Goal: Check status

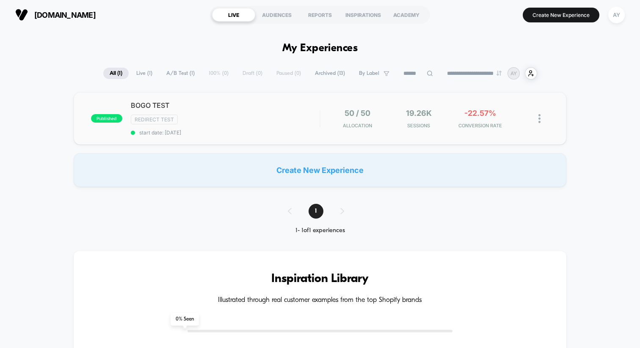
click at [313, 137] on div "published BOGO TEST Redirect Test start date: [DATE] 50 / 50 Allocation 19.26k …" at bounding box center [320, 118] width 493 height 52
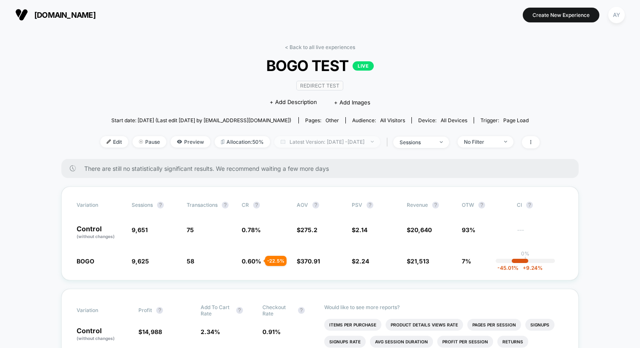
click at [301, 141] on span "Latest Version: [DATE] - [DATE]" at bounding box center [327, 141] width 106 height 11
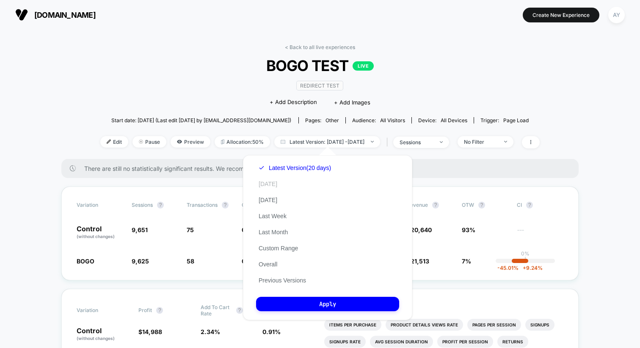
click at [273, 184] on button "[DATE]" at bounding box center [268, 184] width 24 height 8
click at [273, 201] on button "[DATE]" at bounding box center [268, 200] width 24 height 8
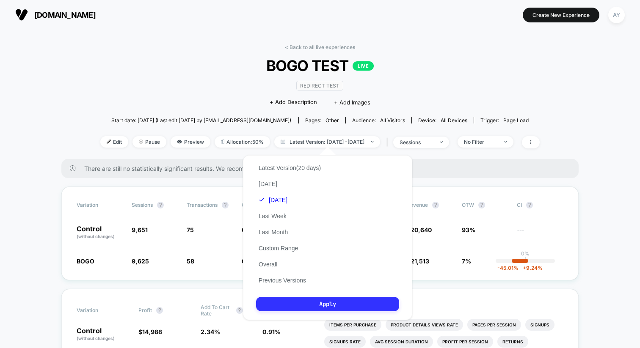
click at [329, 305] on button "Apply" at bounding box center [327, 304] width 143 height 14
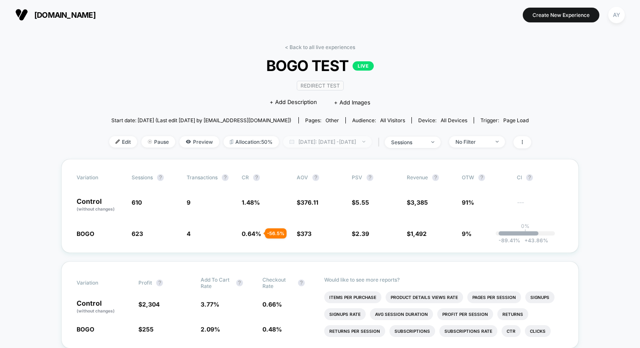
click at [298, 140] on span "[DATE]: [DATE] - [DATE]" at bounding box center [327, 141] width 88 height 11
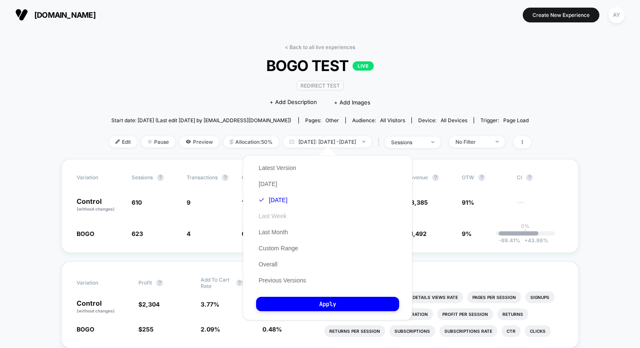
click at [273, 218] on button "Last Week" at bounding box center [272, 216] width 33 height 8
click at [314, 301] on button "Apply" at bounding box center [327, 304] width 143 height 14
